Goal: Obtain resource: Obtain resource

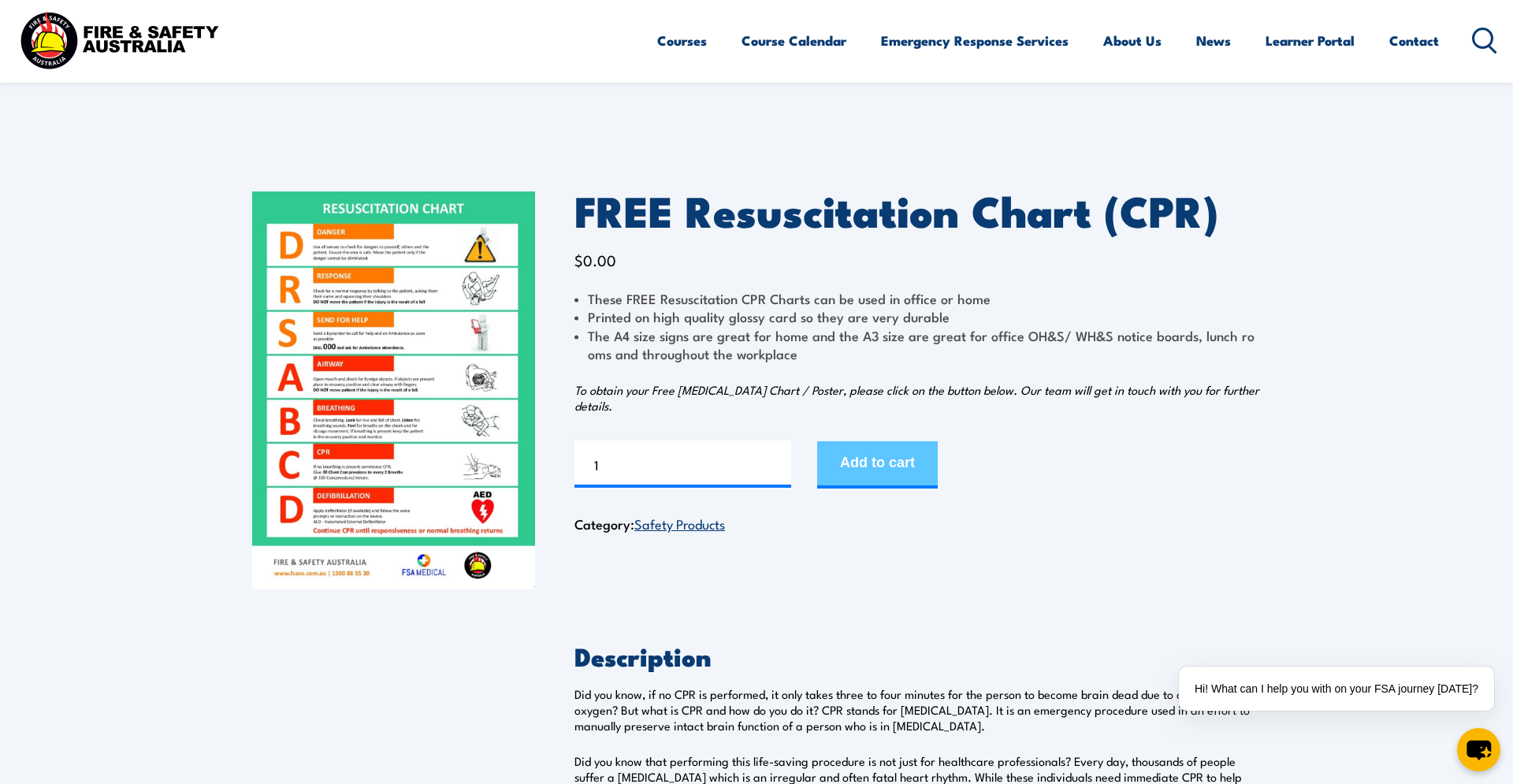
click at [863, 462] on button "Add to cart" at bounding box center [878, 465] width 120 height 48
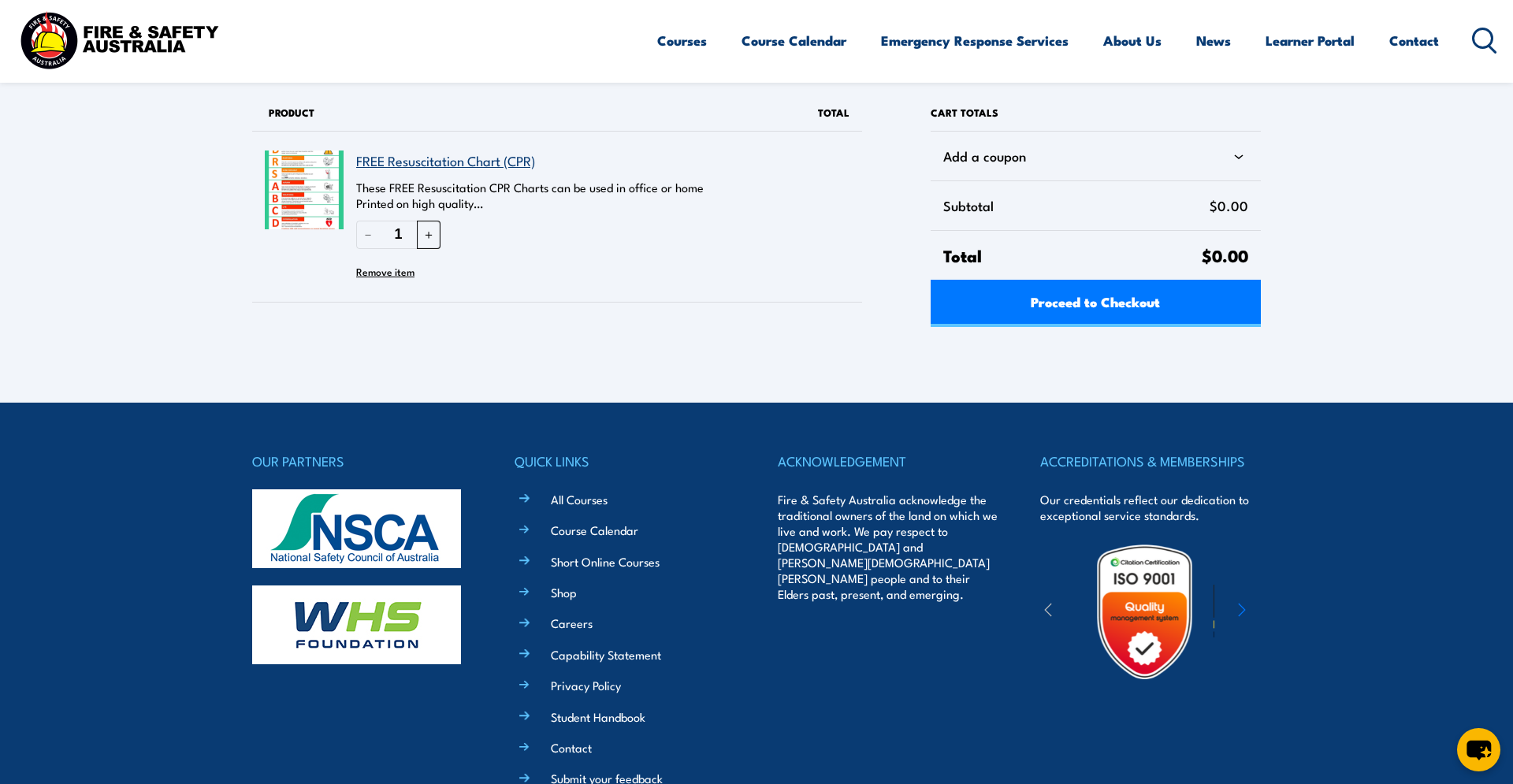
click at [424, 235] on button "＋" at bounding box center [429, 234] width 23 height 28
type input "3"
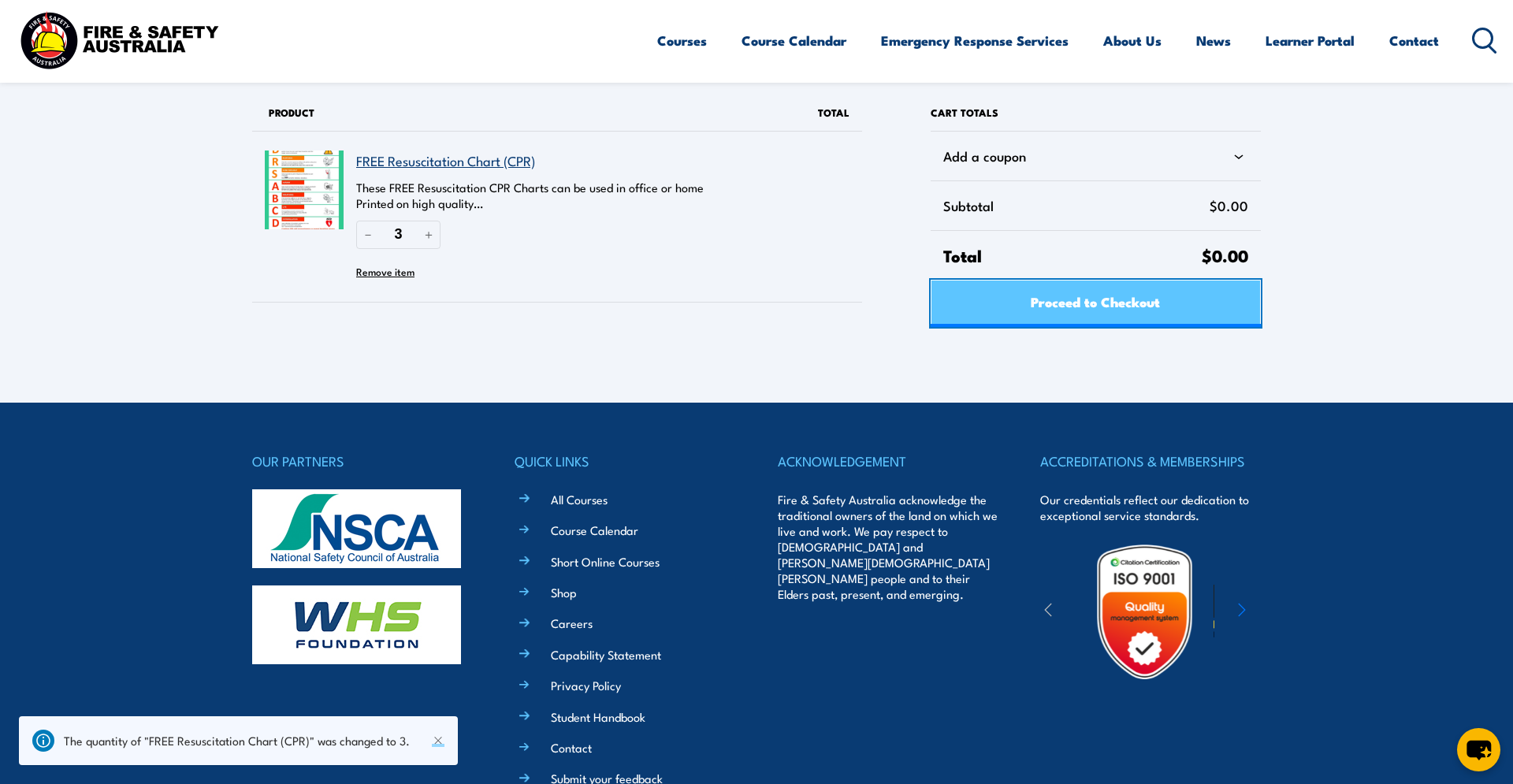
click at [1153, 307] on span "Proceed to Checkout" at bounding box center [1096, 301] width 129 height 42
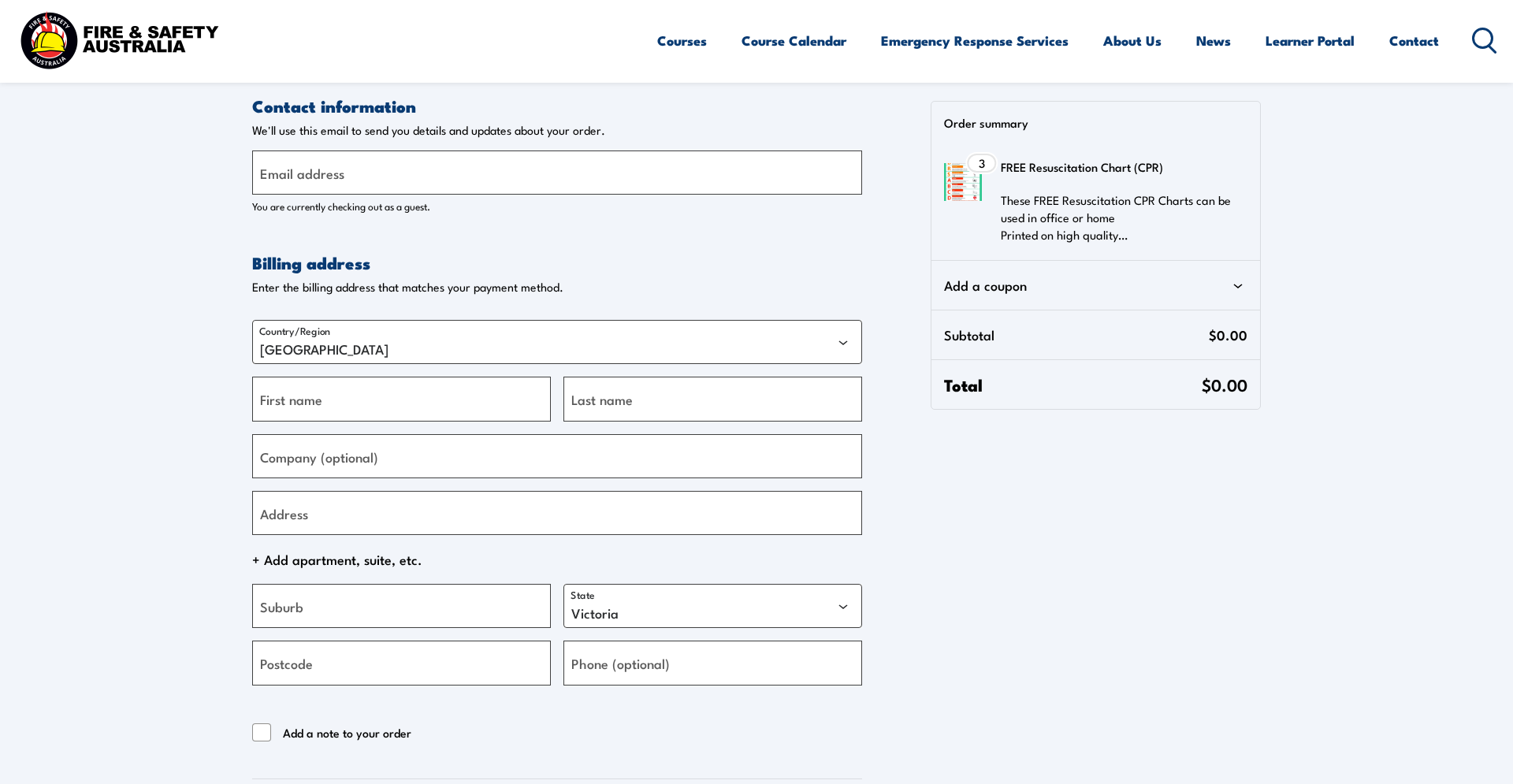
select select "VIC"
click at [1127, 239] on p "These FREE Resuscitation CPR Charts can be used in office or home Printed on hi…" at bounding box center [1119, 217] width 237 height 52
click at [1109, 231] on p "These FREE Resuscitation CPR Charts can be used in office or home Printed on hi…" at bounding box center [1119, 217] width 237 height 52
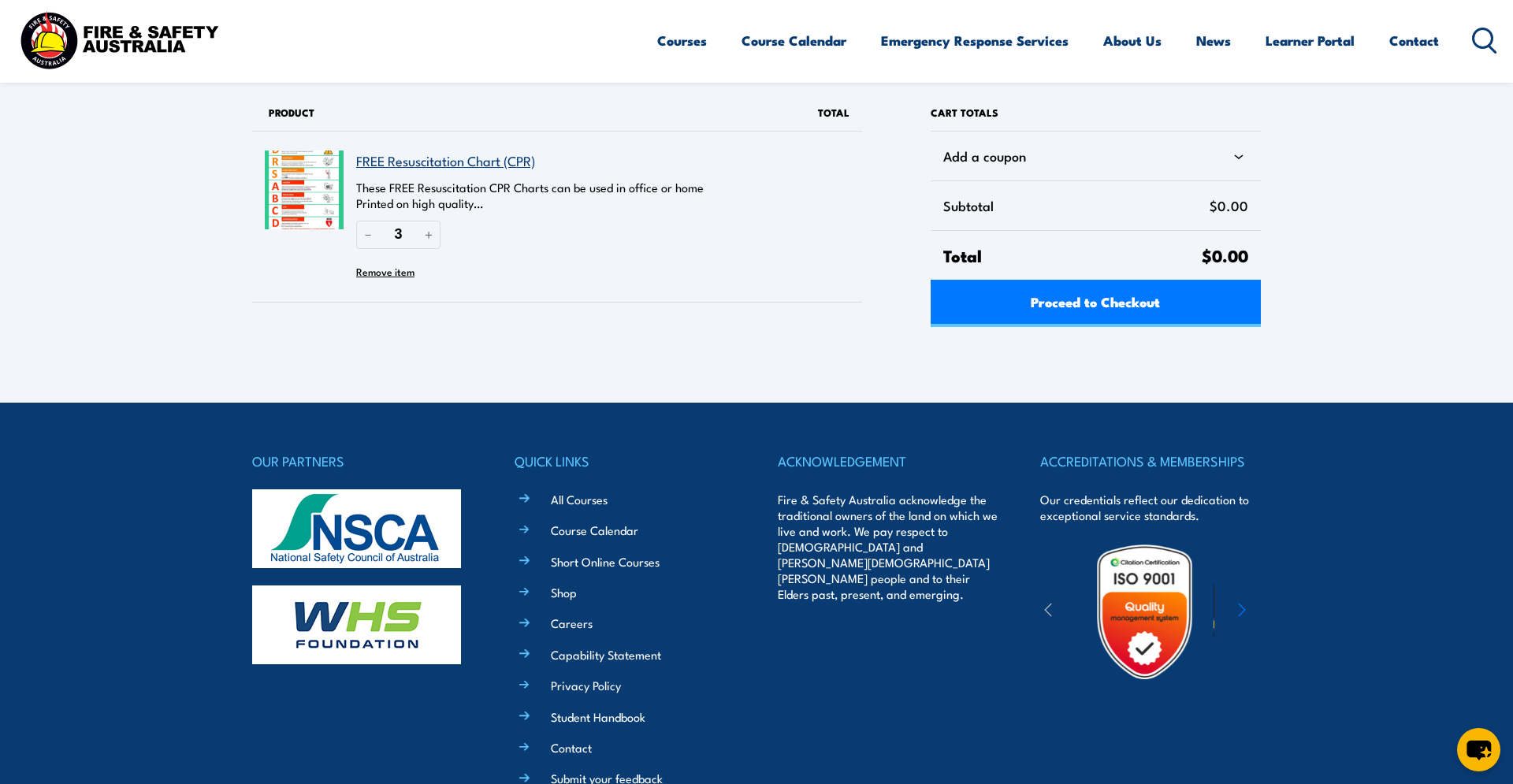
click at [479, 203] on p "These FREE Resuscitation CPR Charts can be used in office or home Printed on hi…" at bounding box center [564, 195] width 415 height 31
click at [484, 166] on link "FREE Resuscitation Chart (CPR)" at bounding box center [445, 161] width 179 height 20
